Goal: Task Accomplishment & Management: Manage account settings

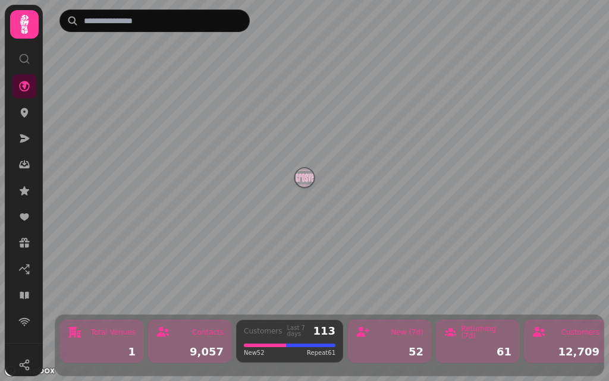
click at [22, 28] on icon at bounding box center [24, 24] width 8 height 19
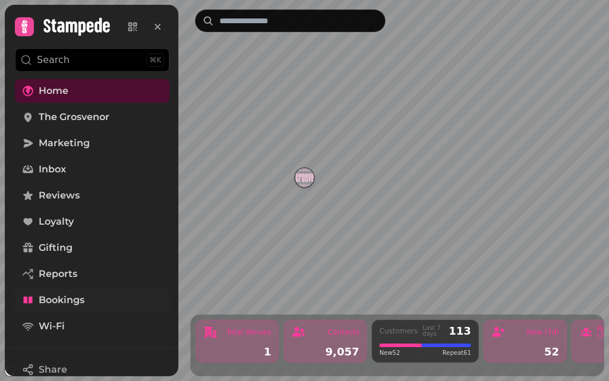
click at [65, 297] on span "Bookings" at bounding box center [62, 300] width 46 height 14
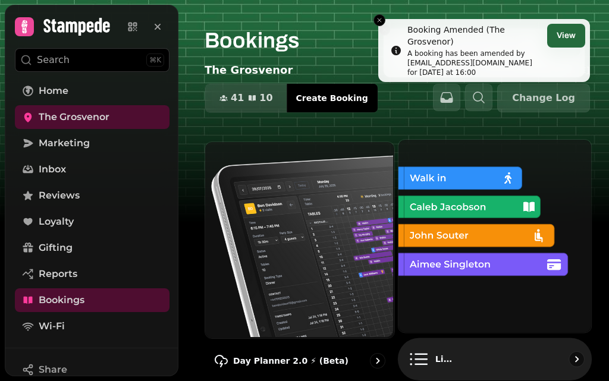
click at [462, 220] on img at bounding box center [493, 234] width 193 height 193
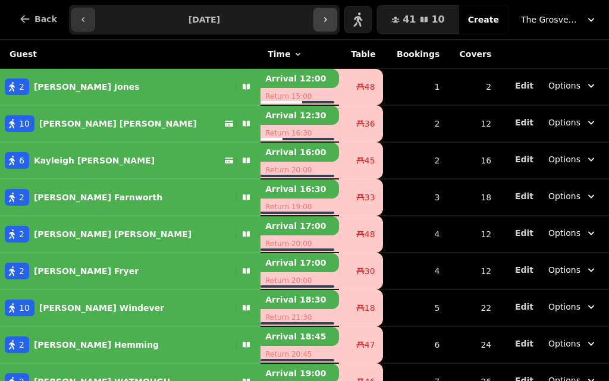
click at [330, 18] on icon "button" at bounding box center [325, 20] width 10 height 10
type input "**********"
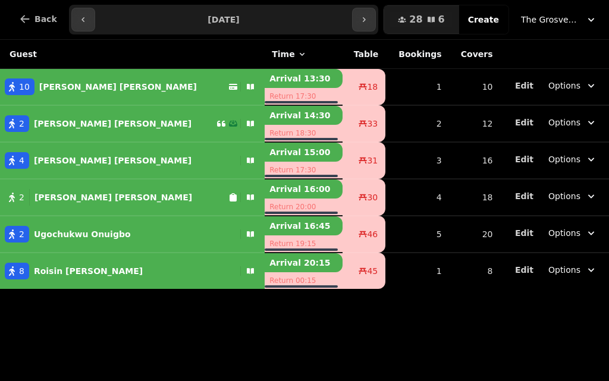
click at [131, 77] on button "10 [PERSON_NAME] [PERSON_NAME]" at bounding box center [132, 87] width 265 height 29
select select "**********"
select select "**"
select select "*****"
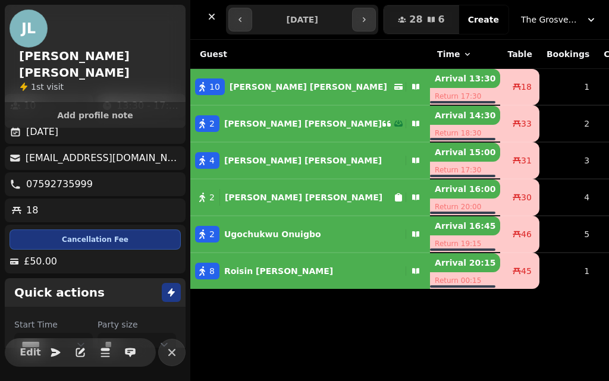
scroll to position [105, 0]
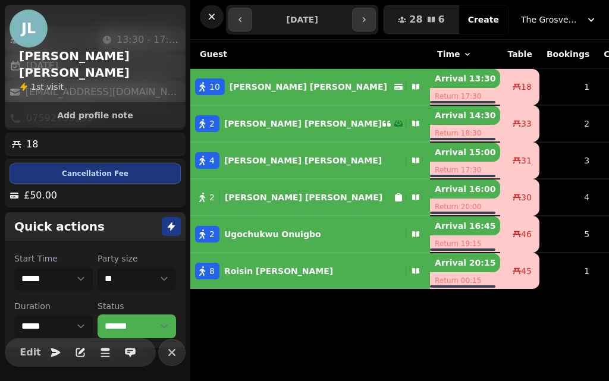
click at [212, 17] on icon "button" at bounding box center [212, 17] width 6 height 6
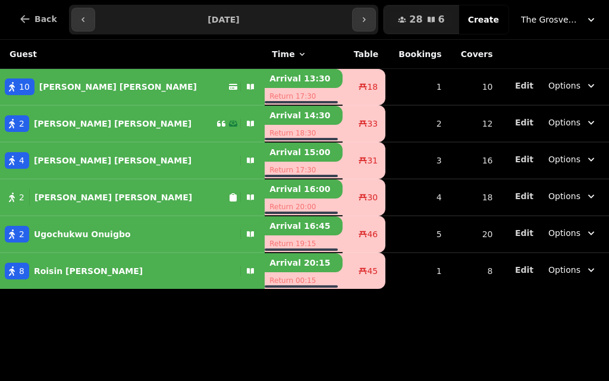
click at [133, 127] on div "2 [PERSON_NAME]" at bounding box center [108, 123] width 216 height 17
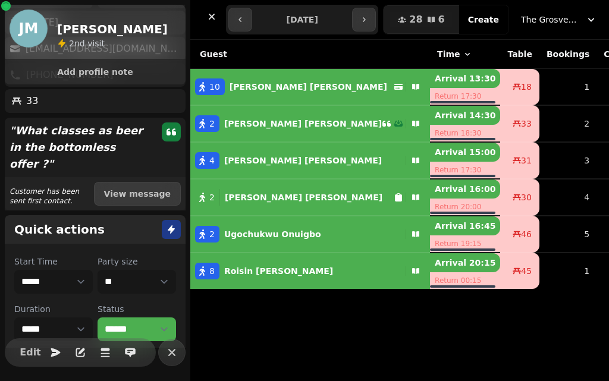
scroll to position [134, 0]
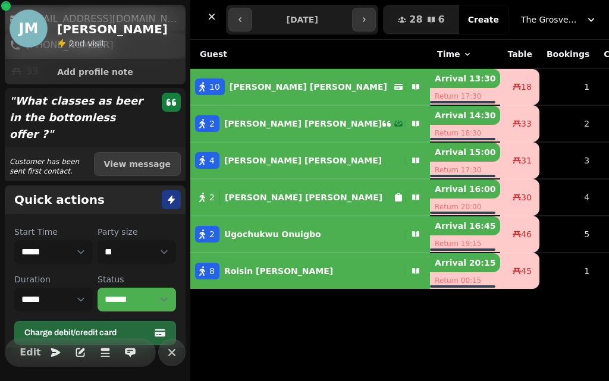
click at [135, 199] on div "Quick actions Start Time ***** ***** ***** ***** ***** ***** ***** ***** ***** …" at bounding box center [95, 269] width 181 height 169
click at [137, 185] on div "Quick actions" at bounding box center [95, 199] width 181 height 29
click at [138, 155] on button "View message" at bounding box center [137, 164] width 87 height 24
click at [139, 152] on button "View message" at bounding box center [137, 164] width 87 height 24
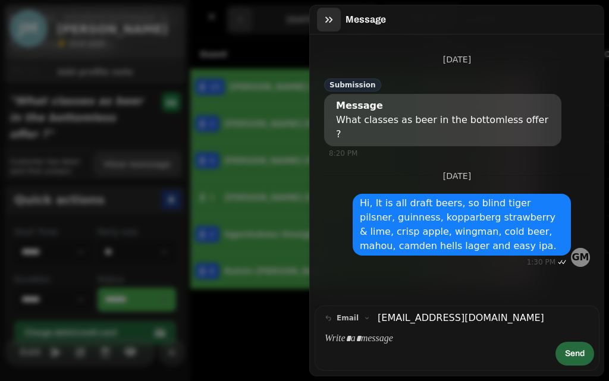
click at [330, 19] on icon "button" at bounding box center [329, 20] width 12 height 12
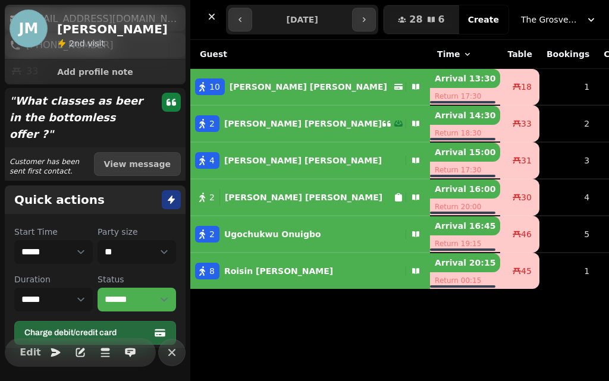
click at [247, 158] on p "[PERSON_NAME]" at bounding box center [303, 161] width 158 height 12
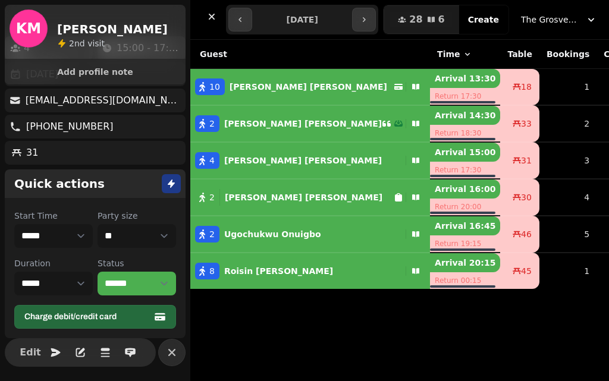
scroll to position [53, 0]
click at [267, 196] on p "[PERSON_NAME]" at bounding box center [304, 197] width 158 height 12
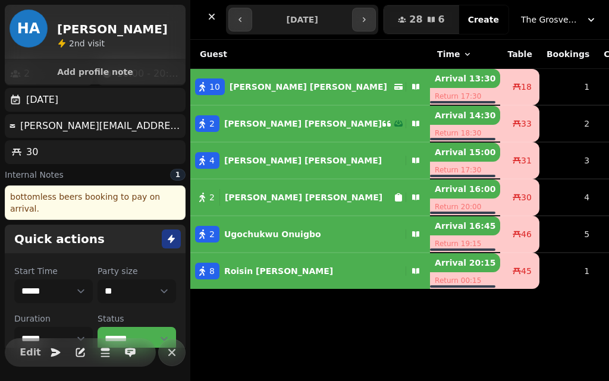
scroll to position [71, 0]
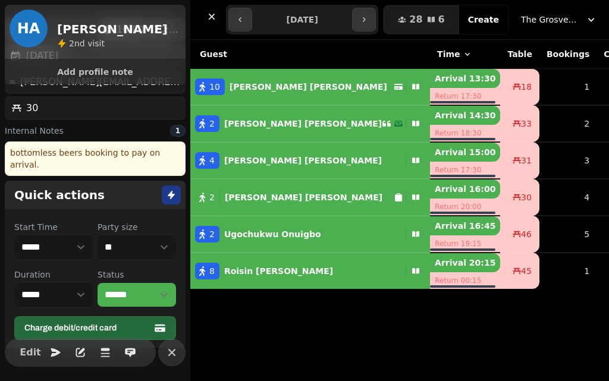
click at [266, 238] on p "[PERSON_NAME]" at bounding box center [272, 234] width 97 height 12
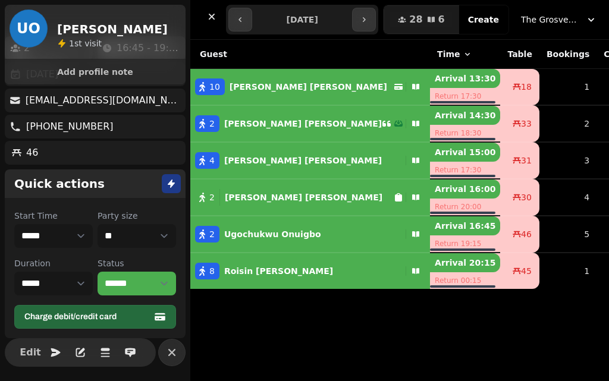
click at [273, 271] on p "[PERSON_NAME]" at bounding box center [278, 271] width 109 height 12
click at [172, 352] on icon "button" at bounding box center [171, 352] width 7 height 7
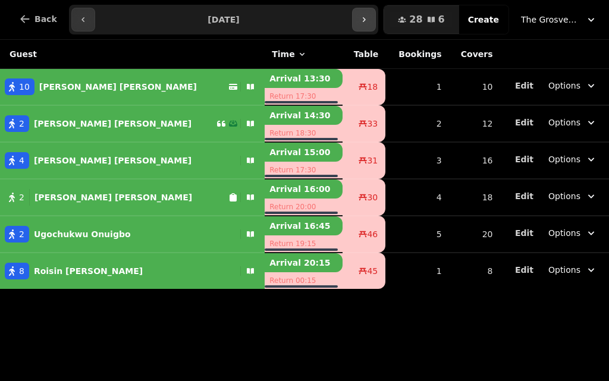
click at [369, 21] on icon "button" at bounding box center [364, 20] width 10 height 10
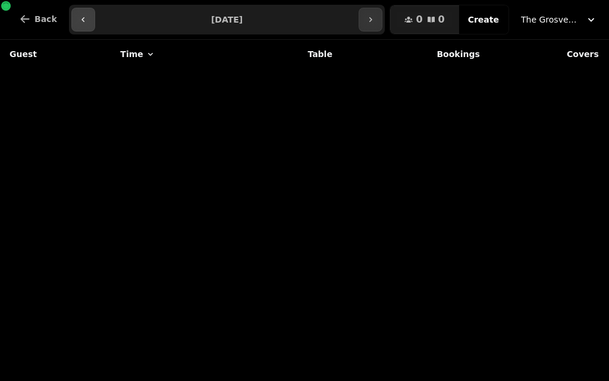
click at [81, 18] on icon "button" at bounding box center [83, 20] width 10 height 10
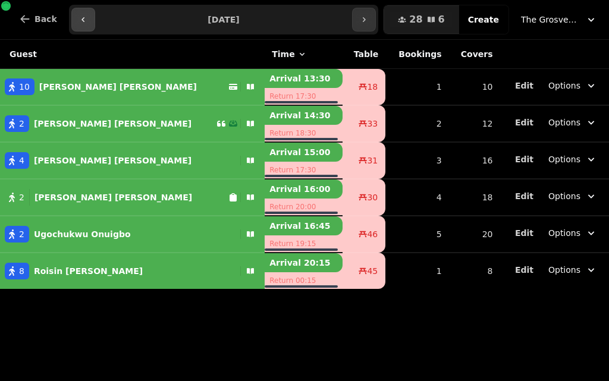
click at [83, 15] on icon "button" at bounding box center [83, 20] width 10 height 10
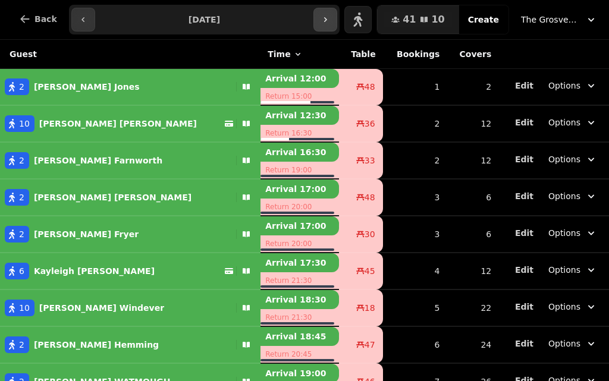
click at [330, 20] on icon "button" at bounding box center [325, 20] width 10 height 10
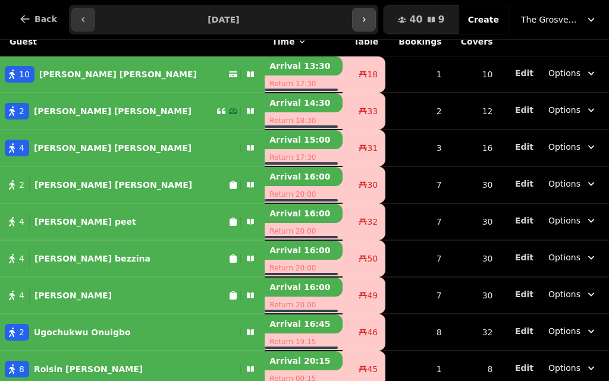
scroll to position [18, 0]
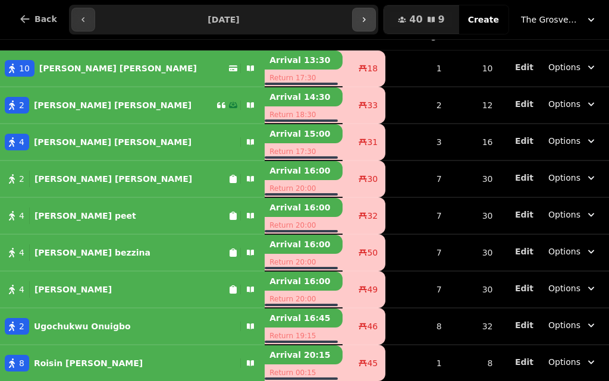
click at [376, 15] on button "button" at bounding box center [364, 20] width 24 height 24
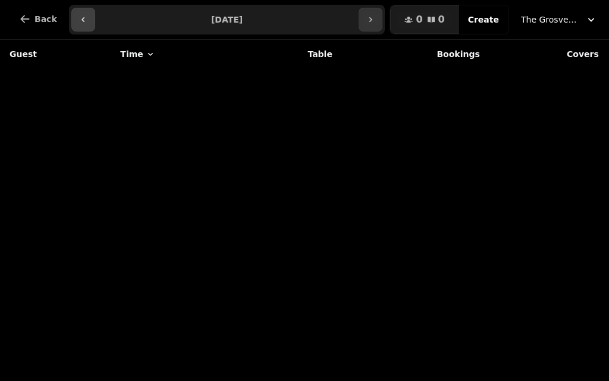
click at [78, 20] on icon "button" at bounding box center [83, 20] width 10 height 10
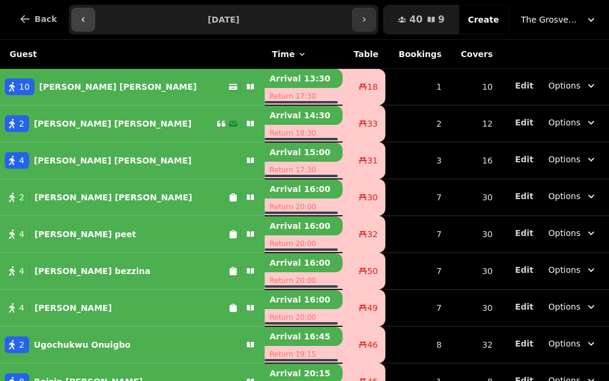
scroll to position [18, 0]
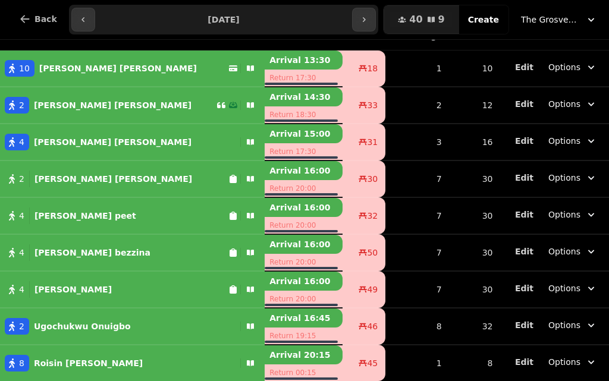
click at [342, 115] on td "33" at bounding box center [363, 105] width 43 height 37
click at [342, 96] on td "33" at bounding box center [363, 105] width 43 height 37
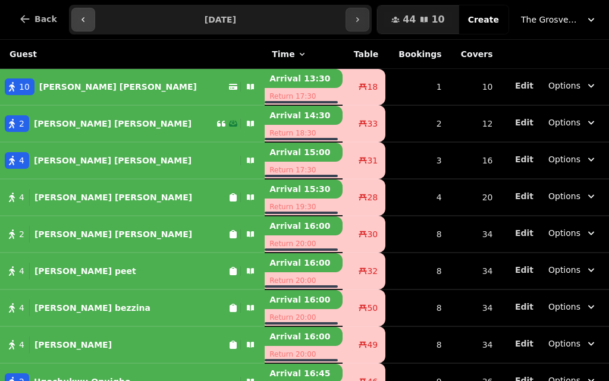
click at [78, 18] on icon "button" at bounding box center [83, 20] width 10 height 10
type input "**********"
